Goal: Information Seeking & Learning: Learn about a topic

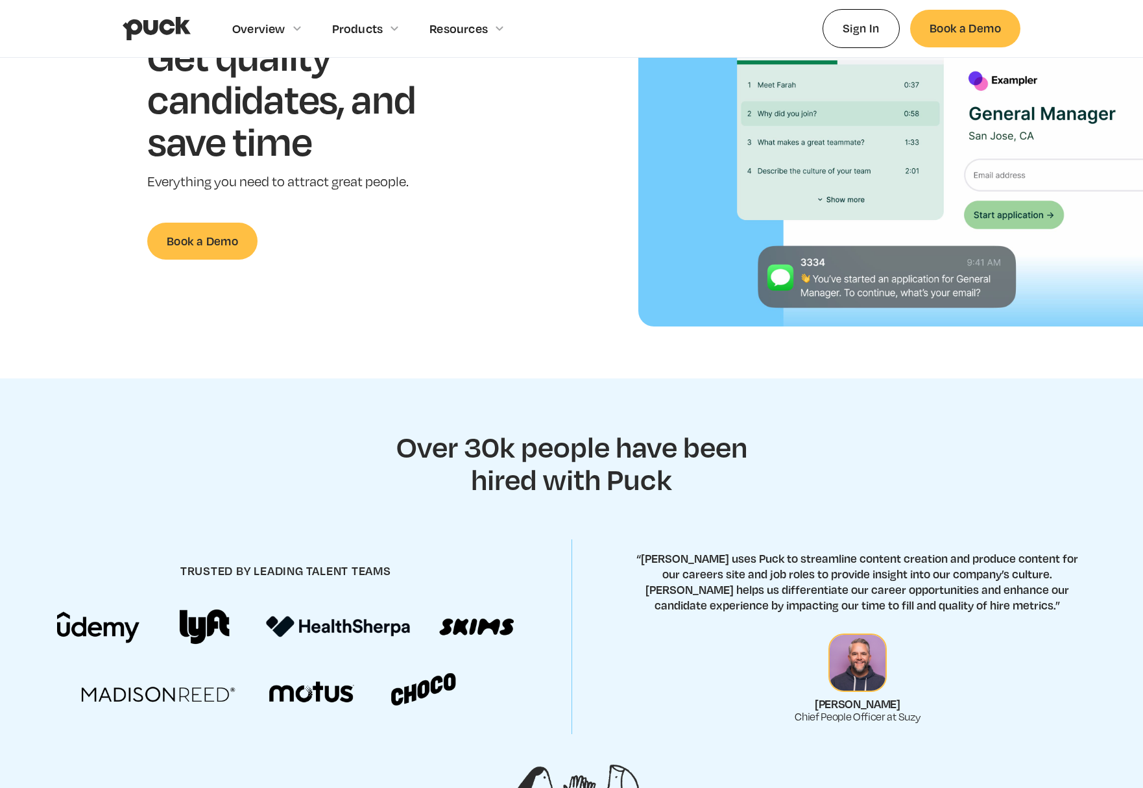
scroll to position [191, 0]
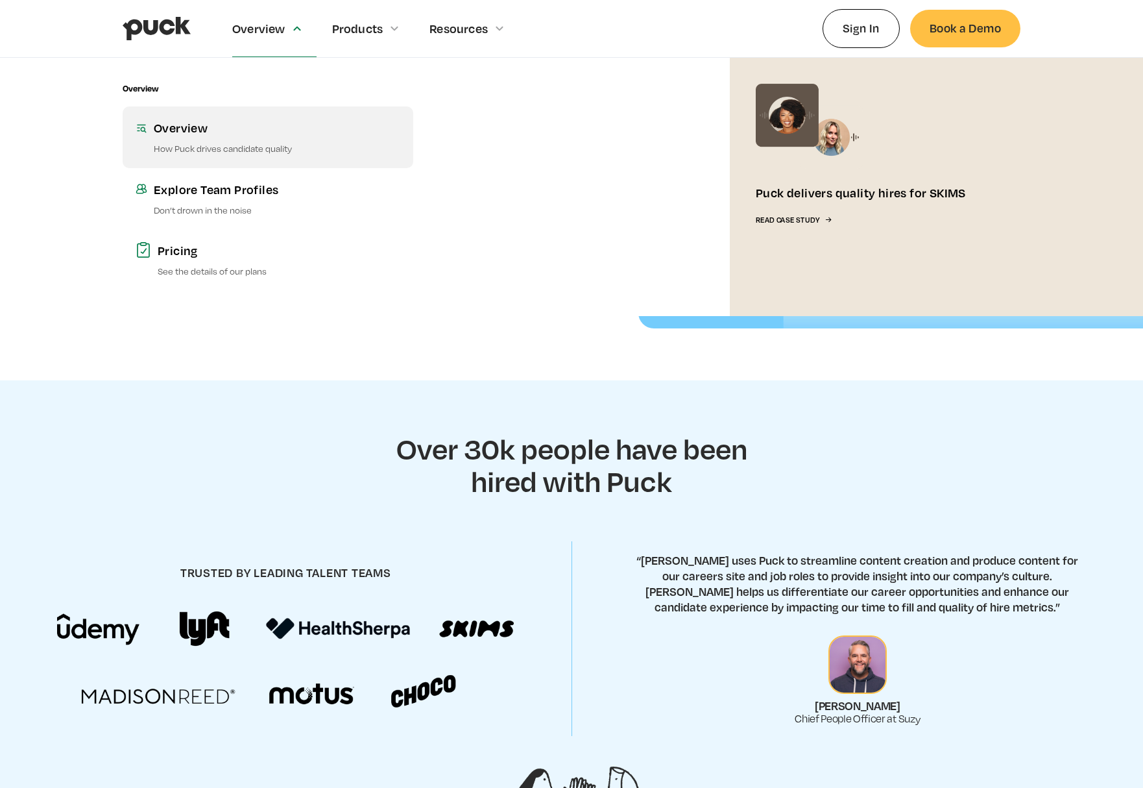
click at [193, 133] on div "Overview" at bounding box center [277, 127] width 247 height 16
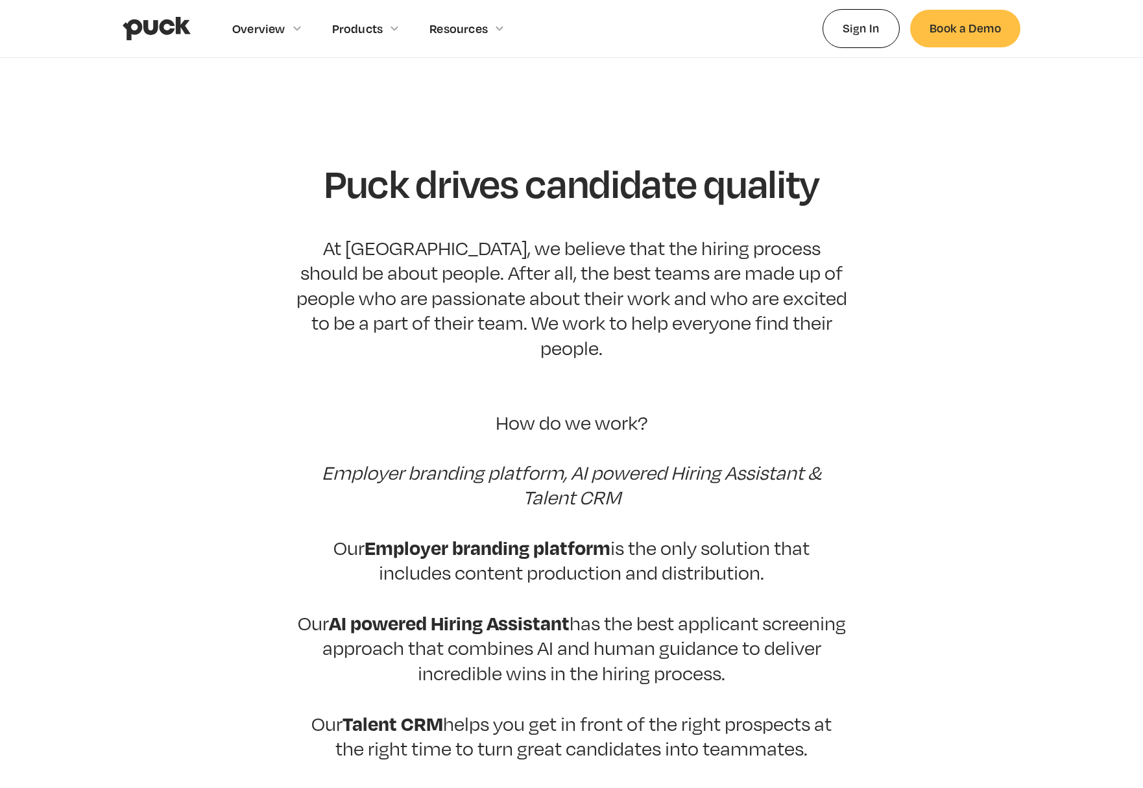
scroll to position [649, 0]
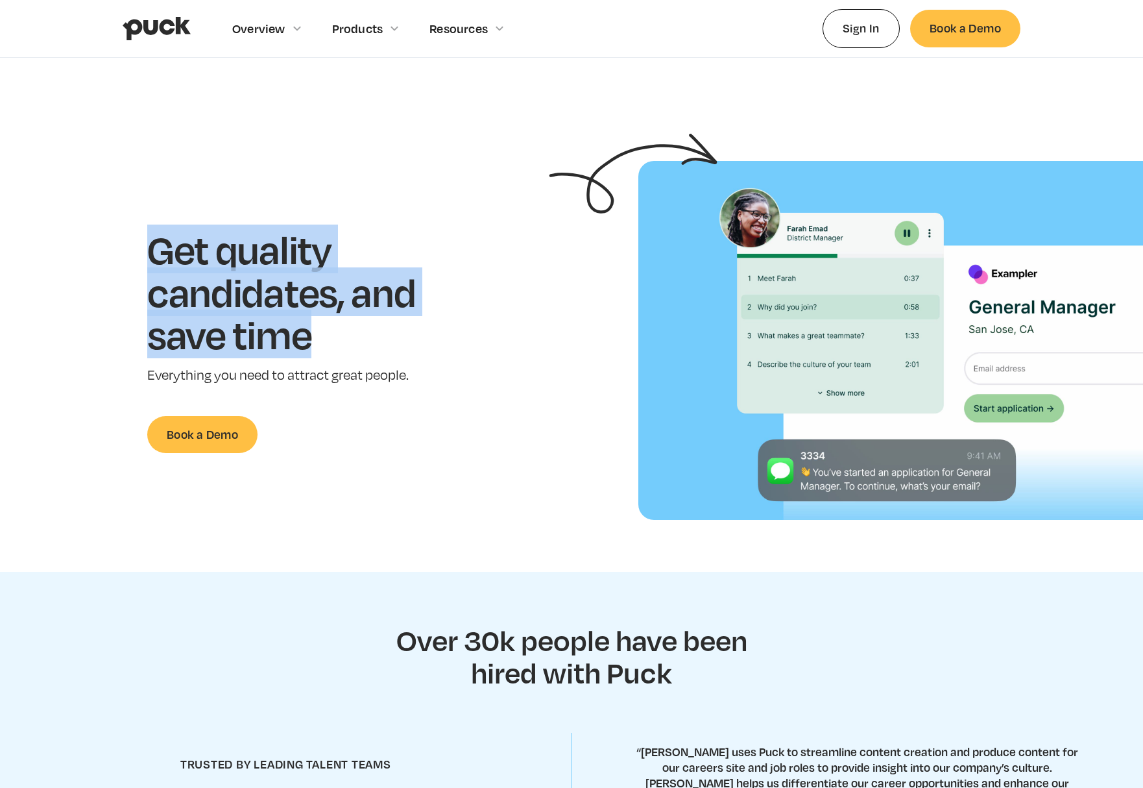
drag, startPoint x: 147, startPoint y: 250, endPoint x: 422, endPoint y: 346, distance: 290.9
click at [422, 346] on h1 "Get quality candidates, and save time" at bounding box center [301, 292] width 308 height 128
click at [420, 344] on h1 "Get quality candidates, and save time" at bounding box center [301, 292] width 308 height 128
click at [405, 329] on h1 "Get quality candidates, and save time" at bounding box center [301, 292] width 308 height 128
drag, startPoint x: 152, startPoint y: 252, endPoint x: 370, endPoint y: 350, distance: 239.0
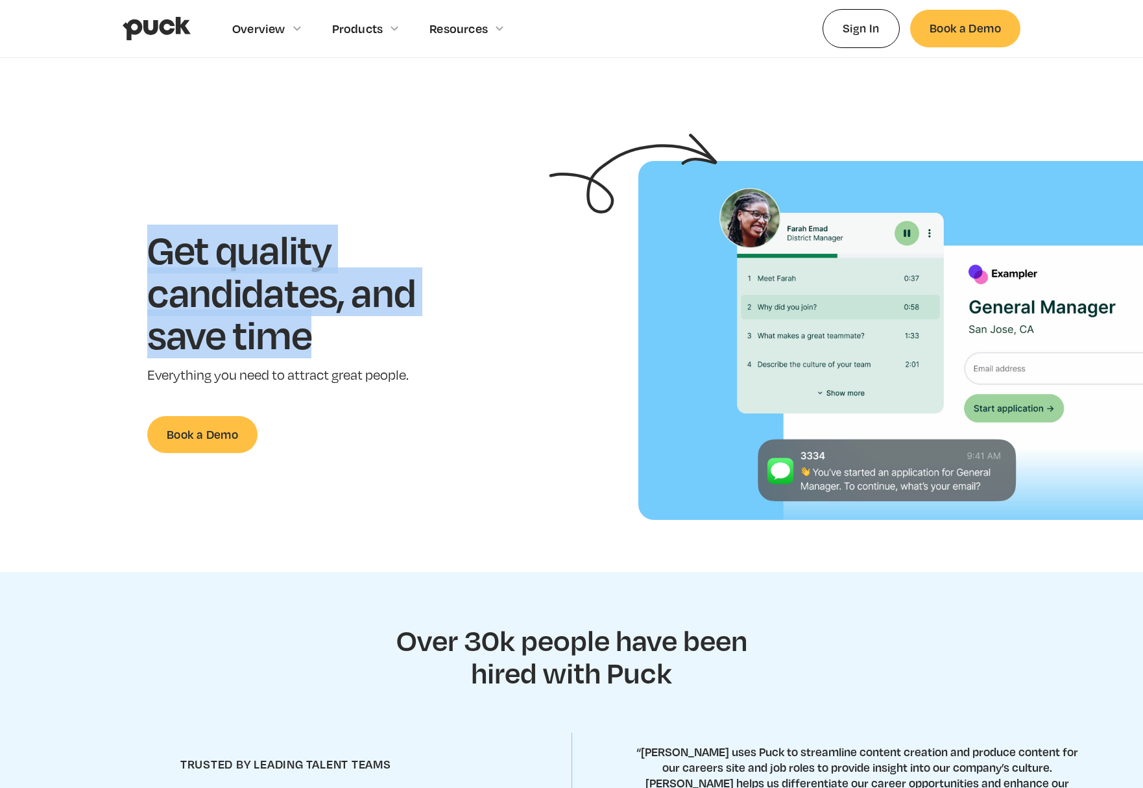
click at [370, 350] on h1 "Get quality candidates, and save time" at bounding box center [301, 292] width 308 height 128
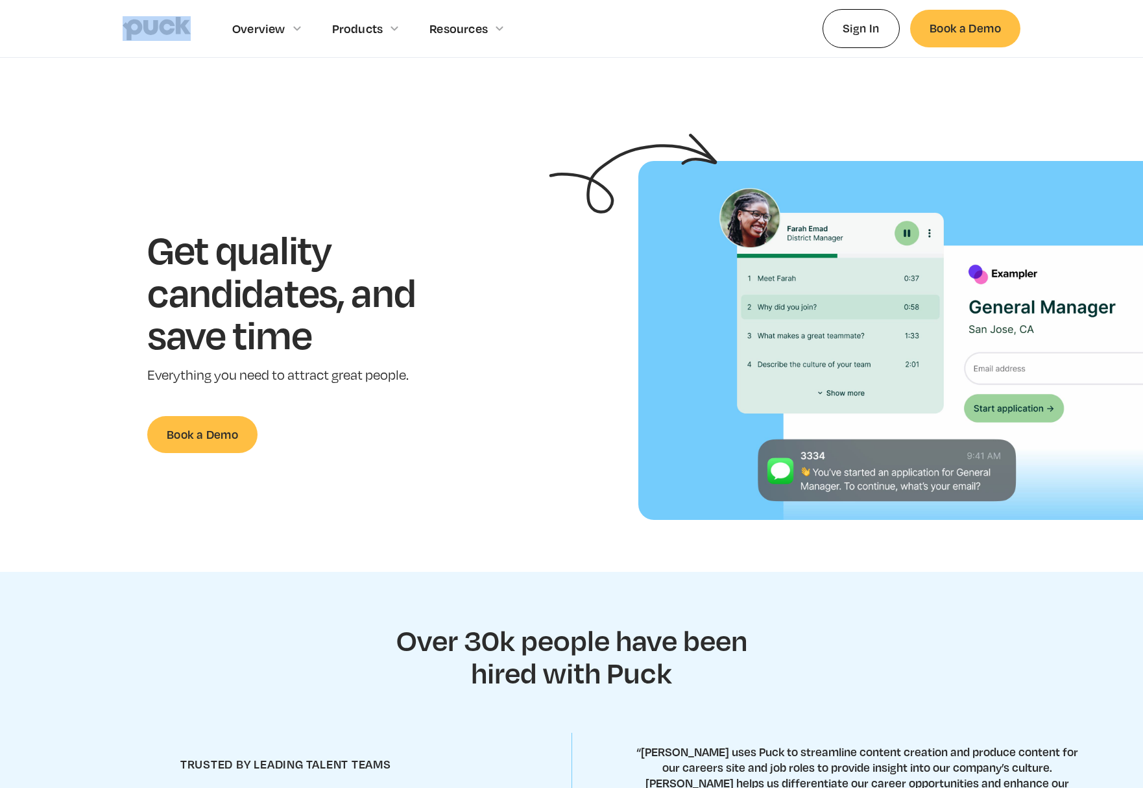
drag, startPoint x: 115, startPoint y: 32, endPoint x: 536, endPoint y: 36, distance: 421.7
click at [536, 36] on div "Overview Overview Overview How Puck drives candidate quality Explore Team Profi…" at bounding box center [571, 29] width 1143 height 58
click at [582, 31] on div "Overview Overview Overview How Puck drives candidate quality Explore Team Profi…" at bounding box center [572, 28] width 898 height 57
